Goal: Information Seeking & Learning: Learn about a topic

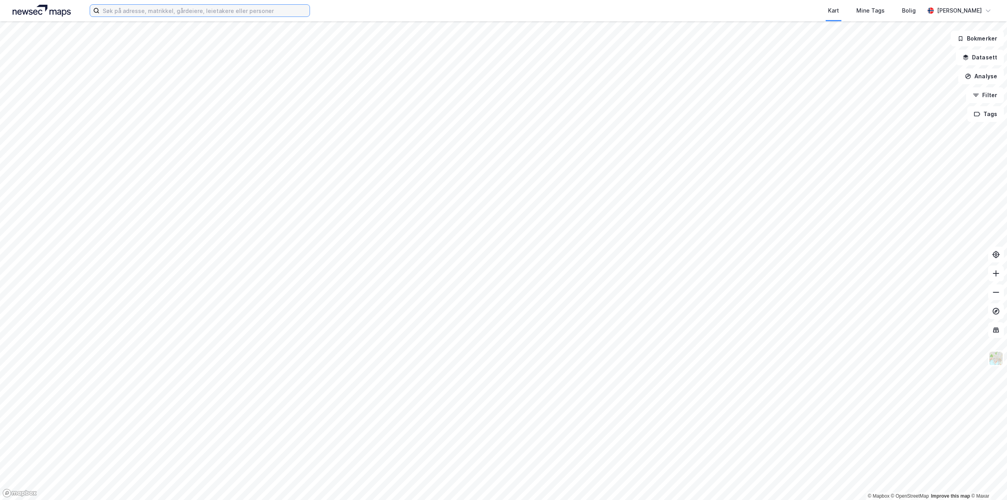
click at [240, 11] on input at bounding box center [204, 11] width 210 height 12
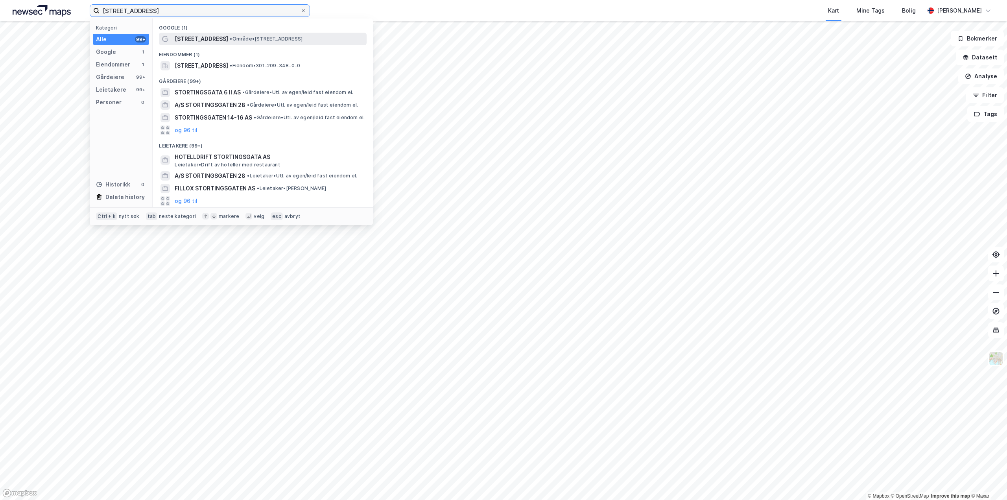
type input "[STREET_ADDRESS]"
click at [252, 39] on span "• Område • [STREET_ADDRESS]" at bounding box center [266, 39] width 73 height 6
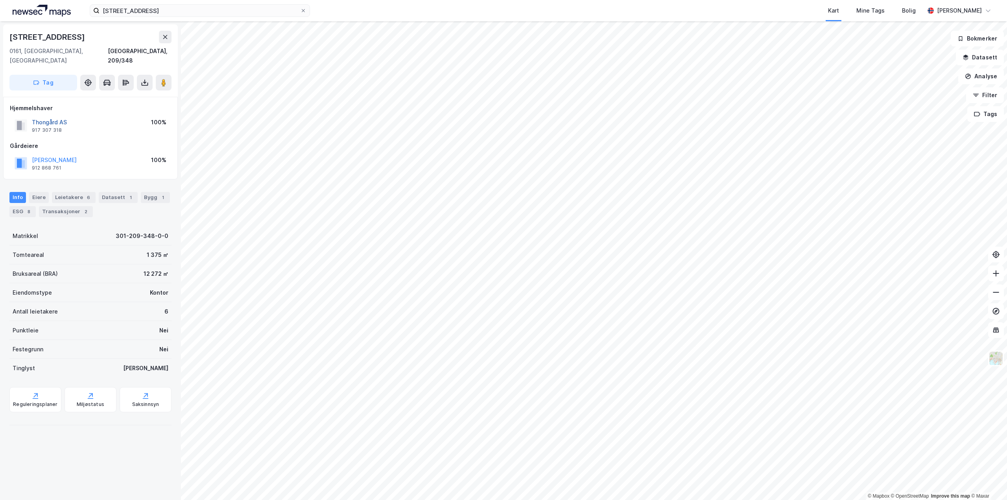
click at [0, 0] on button "Thongård AS" at bounding box center [0, 0] width 0 height 0
